Goal: Information Seeking & Learning: Learn about a topic

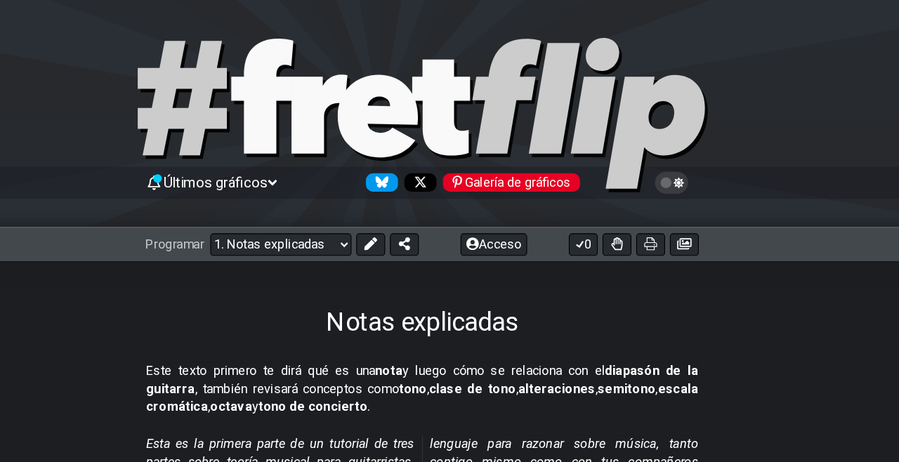
click at [378, 215] on select "¡Bienvenido a #fretflip! Preajuste inicial Preajuste personalizado Pentatónica …" at bounding box center [326, 214] width 124 height 20
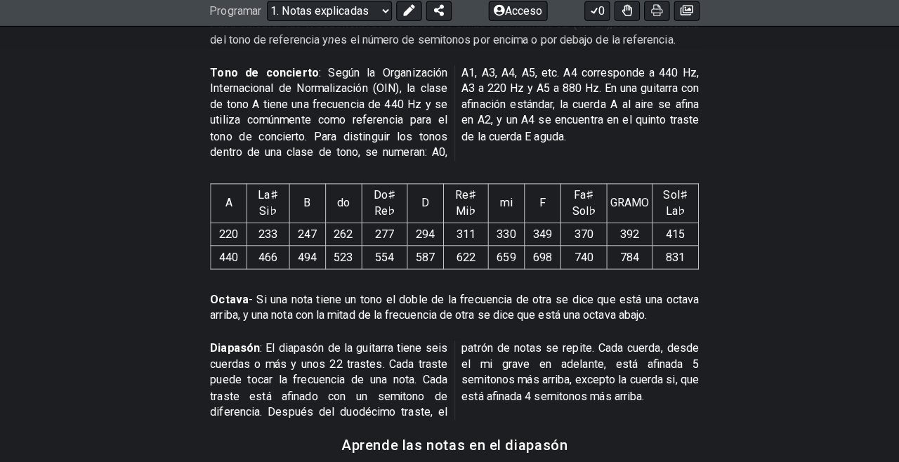
scroll to position [1026, 0]
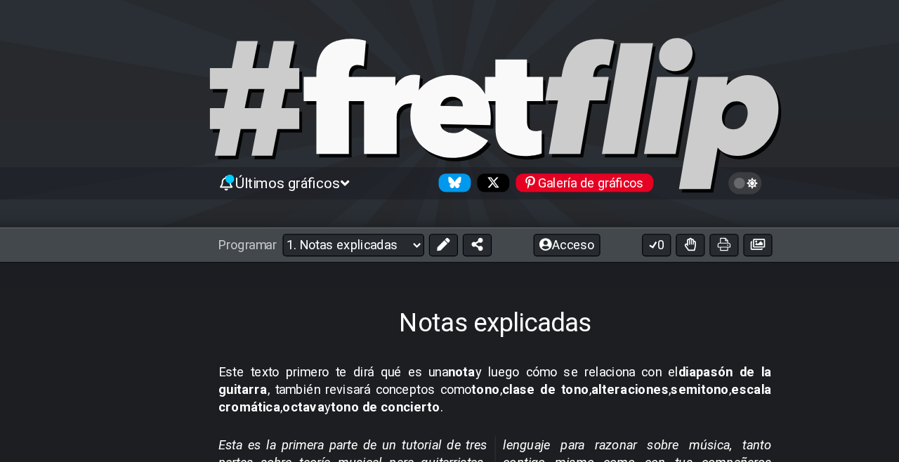
click at [378, 205] on select "¡Bienvenido a #fretflip! Preajuste inicial Preajuste personalizado Pentatónica …" at bounding box center [326, 214] width 124 height 20
click at [265, 204] on select "¡Bienvenido a #fretflip! Preajuste inicial Preajuste personalizado Pentatónica …" at bounding box center [326, 214] width 124 height 20
select select "/musical-notes-explained"
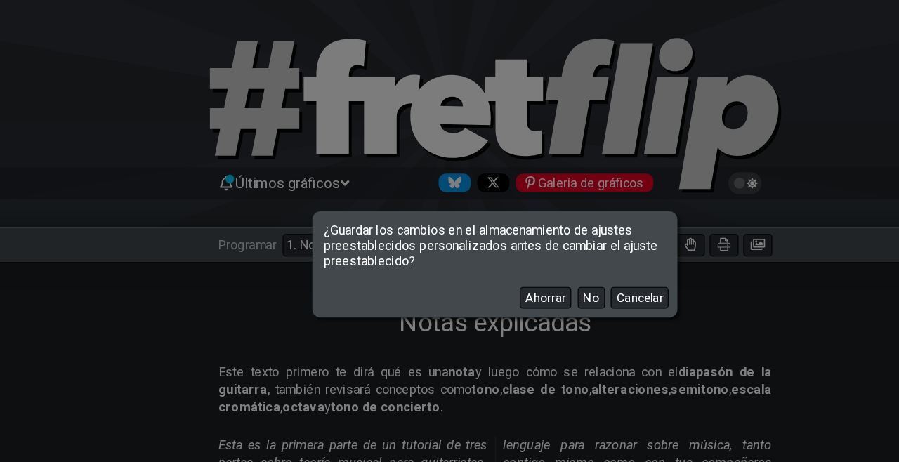
click at [539, 265] on font "No" at bounding box center [534, 260] width 14 height 13
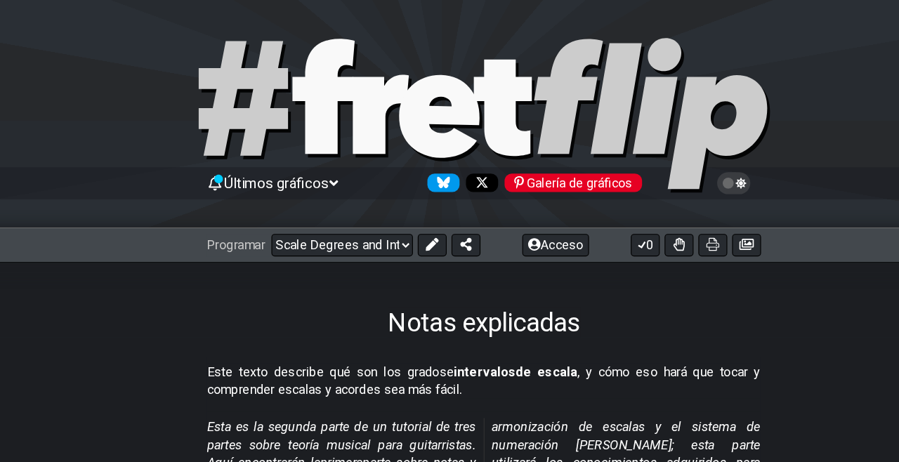
click at [374, 215] on select "¡Bienvenido a #fretflip! Scale Degrees and Intervals Preajuste personalizado Pe…" at bounding box center [326, 214] width 124 height 20
select select "/scale-degrees-and-intervals"
click at [265, 204] on select "¡Bienvenido a #fretflip! Scale Degrees and Intervals Preajuste personalizado Pe…" at bounding box center [326, 214] width 124 height 20
